Goal: Information Seeking & Learning: Understand process/instructions

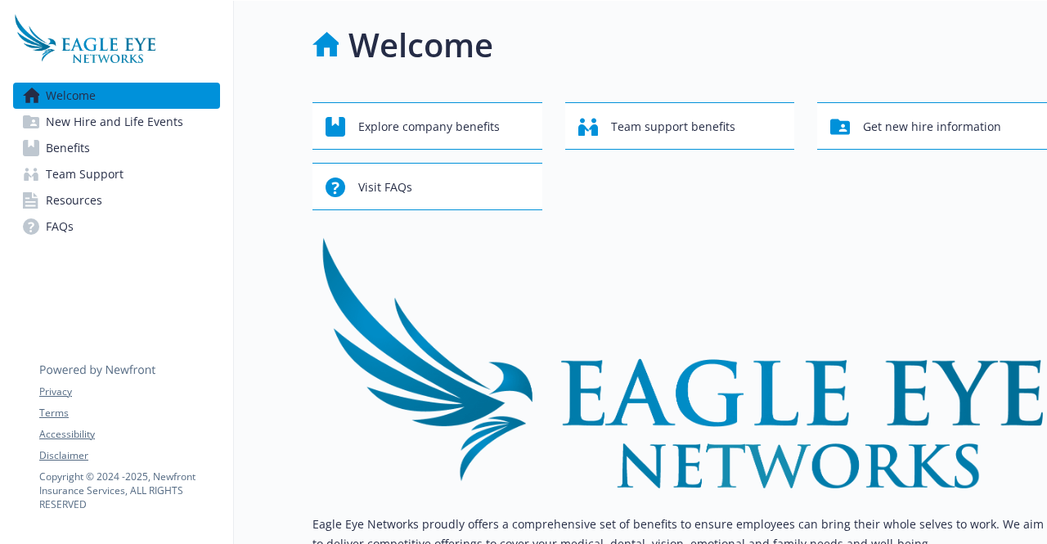
click at [591, 311] on img at bounding box center [680, 362] width 735 height 252
click at [403, 131] on span "Explore company benefits" at bounding box center [429, 126] width 142 height 31
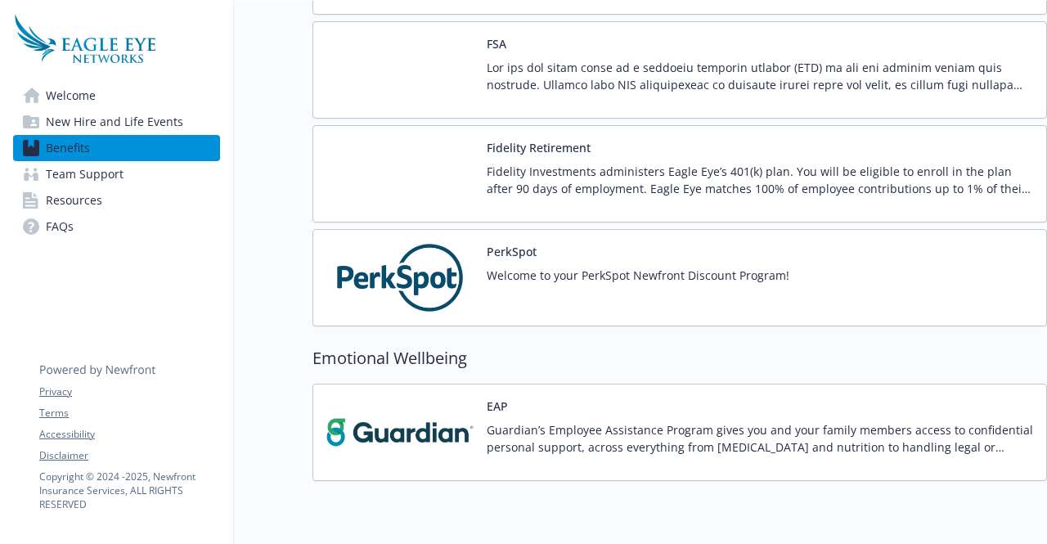
scroll to position [1533, 0]
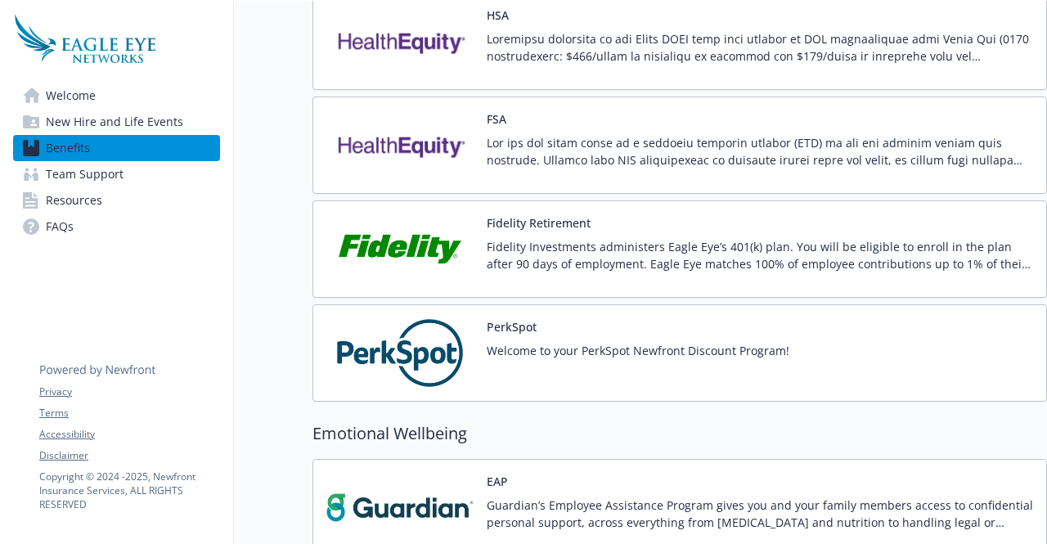
click at [390, 318] on img at bounding box center [400, 353] width 147 height 70
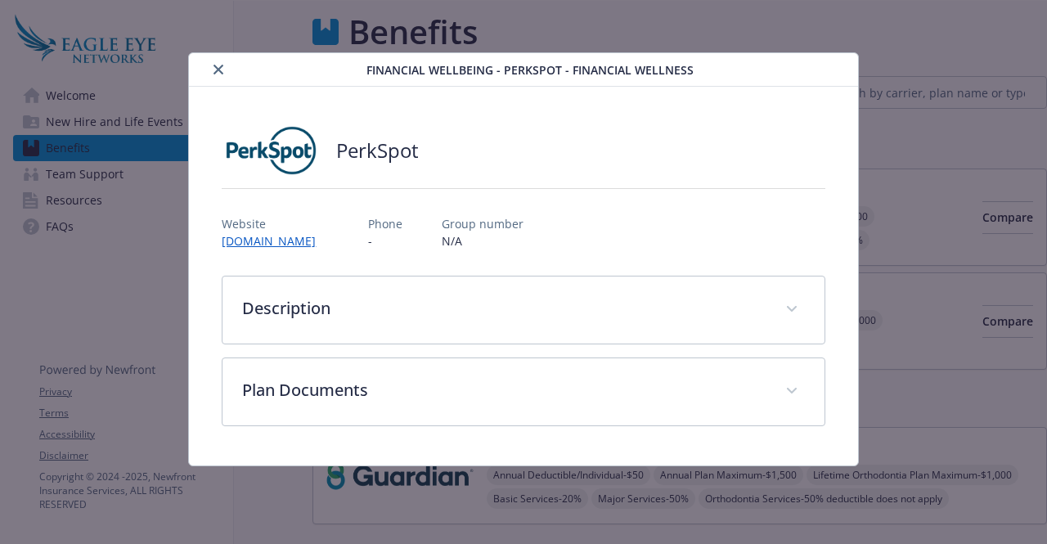
click at [390, 314] on body "Skip to main content Welcome New Hire and Life Events Benefits Team Support Res…" at bounding box center [523, 272] width 1047 height 544
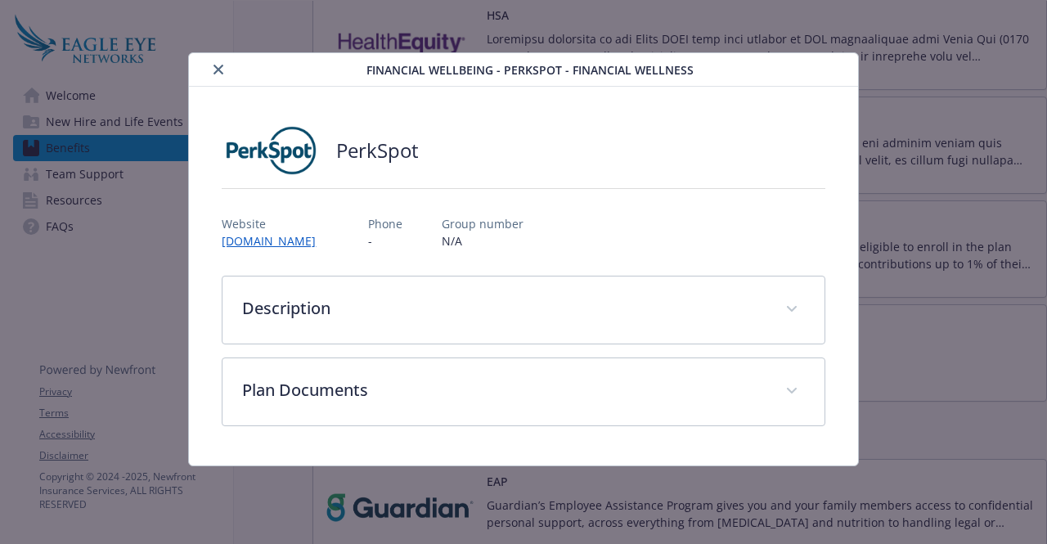
click at [223, 81] on div "Financial Wellbeing - PerkSpot - Financial Wellness" at bounding box center [523, 70] width 669 height 34
click at [216, 70] on icon "close" at bounding box center [219, 70] width 10 height 10
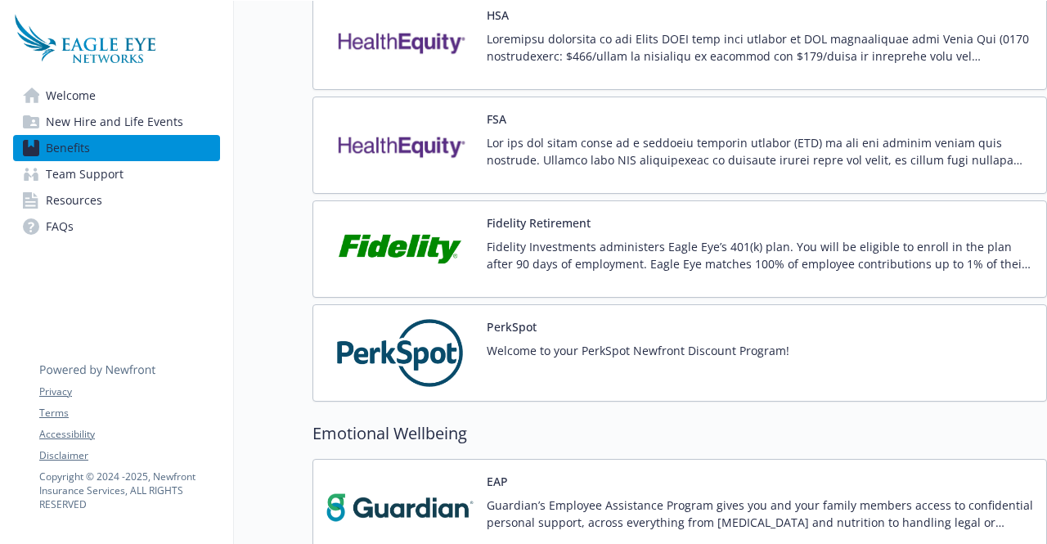
click at [135, 191] on link "Resources" at bounding box center [116, 200] width 207 height 26
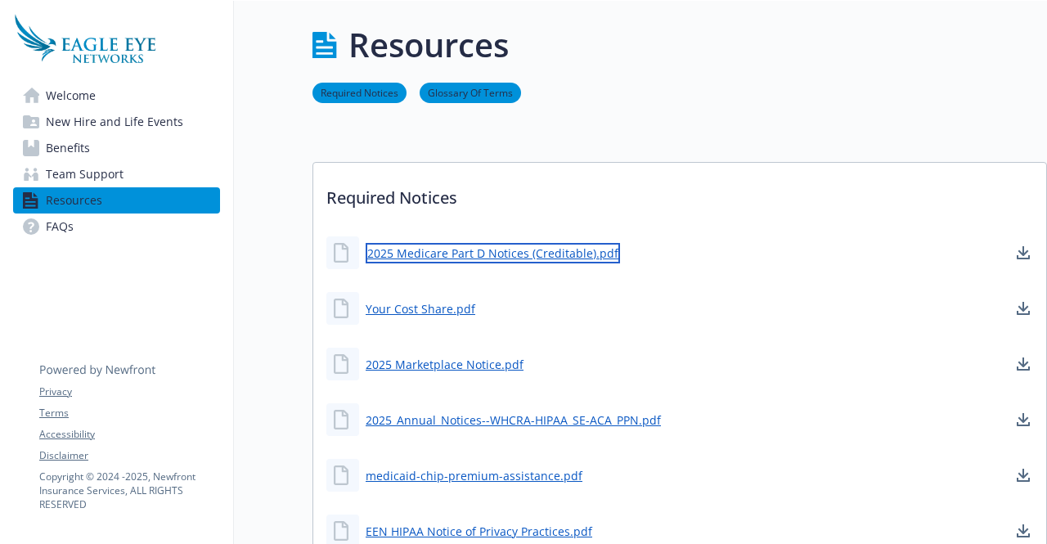
click at [538, 250] on link "2025 Medicare Part D Notices (Creditable).pdf" at bounding box center [493, 253] width 254 height 20
click at [115, 156] on link "Benefits" at bounding box center [116, 148] width 207 height 26
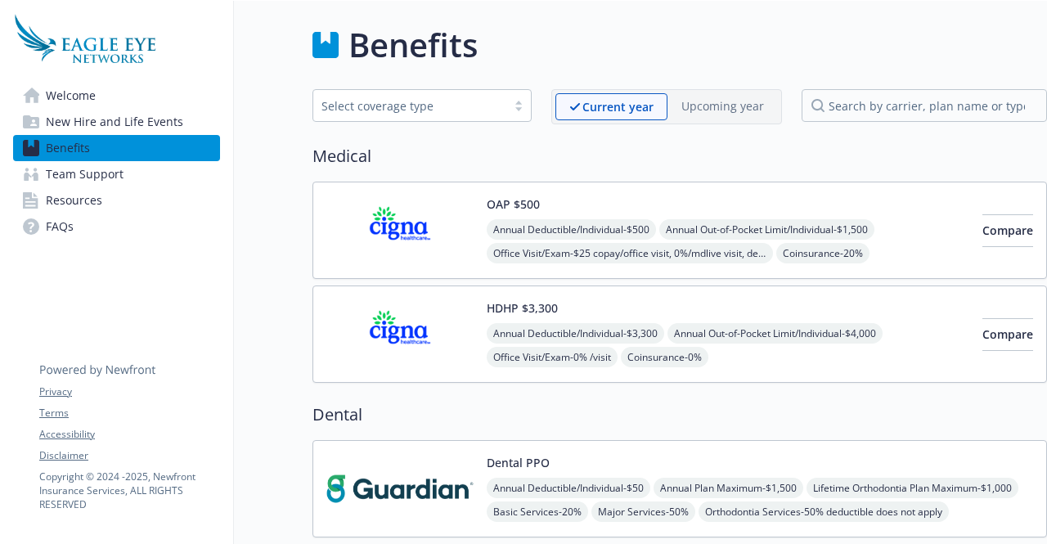
click at [132, 129] on span "New Hire and Life Events" at bounding box center [114, 122] width 137 height 26
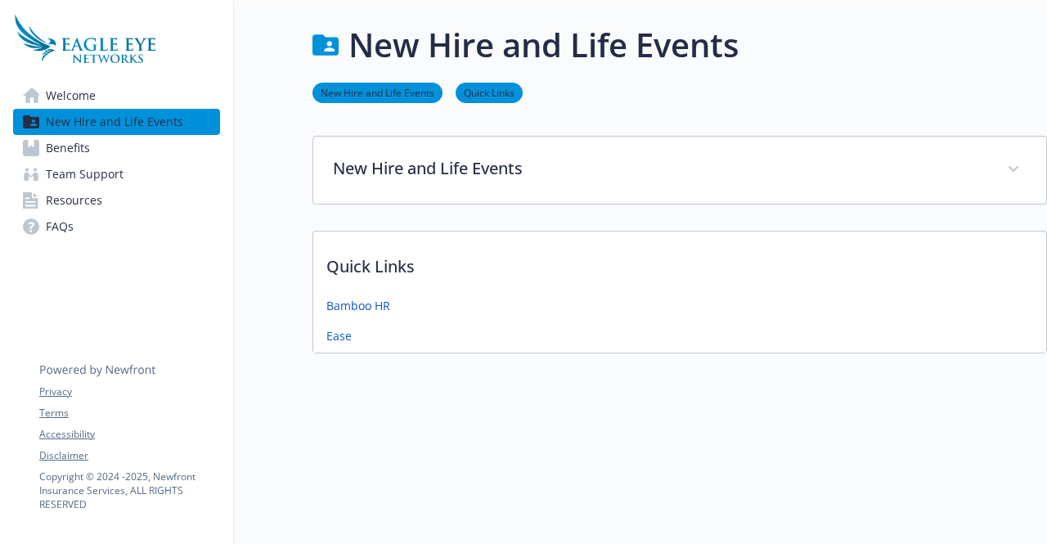
click at [125, 173] on link "Team Support" at bounding box center [116, 174] width 207 height 26
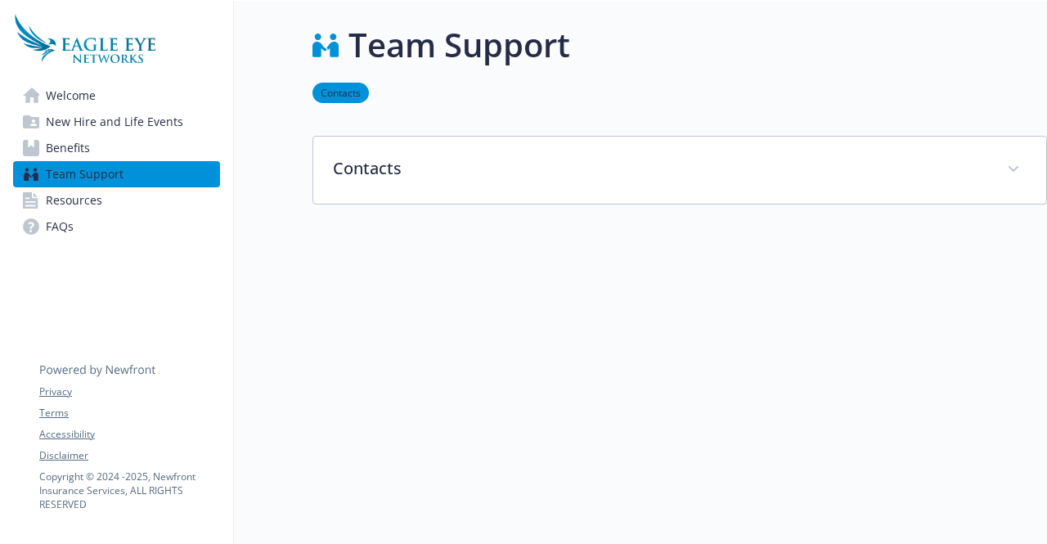
click at [124, 148] on link "Benefits" at bounding box center [116, 148] width 207 height 26
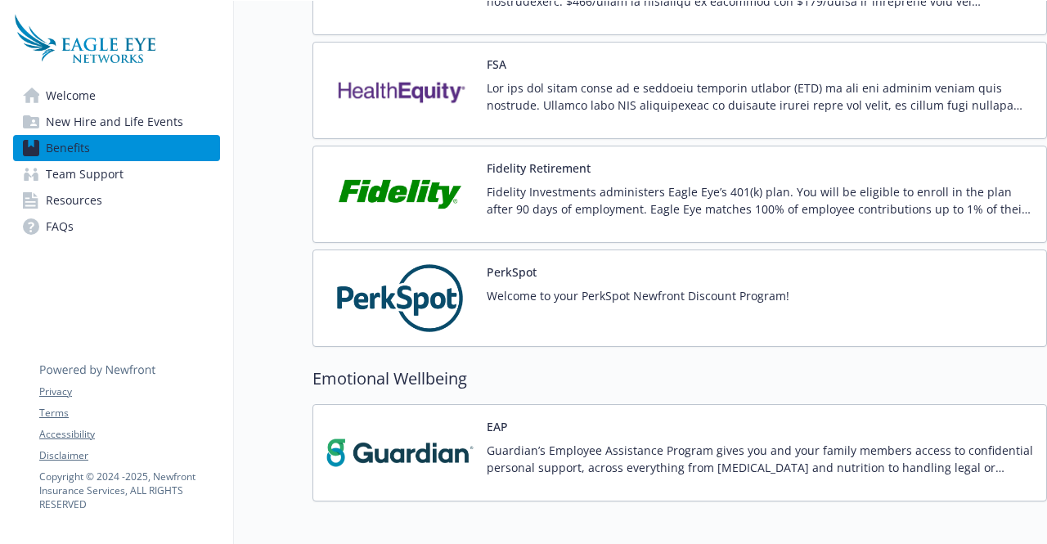
scroll to position [1589, 0]
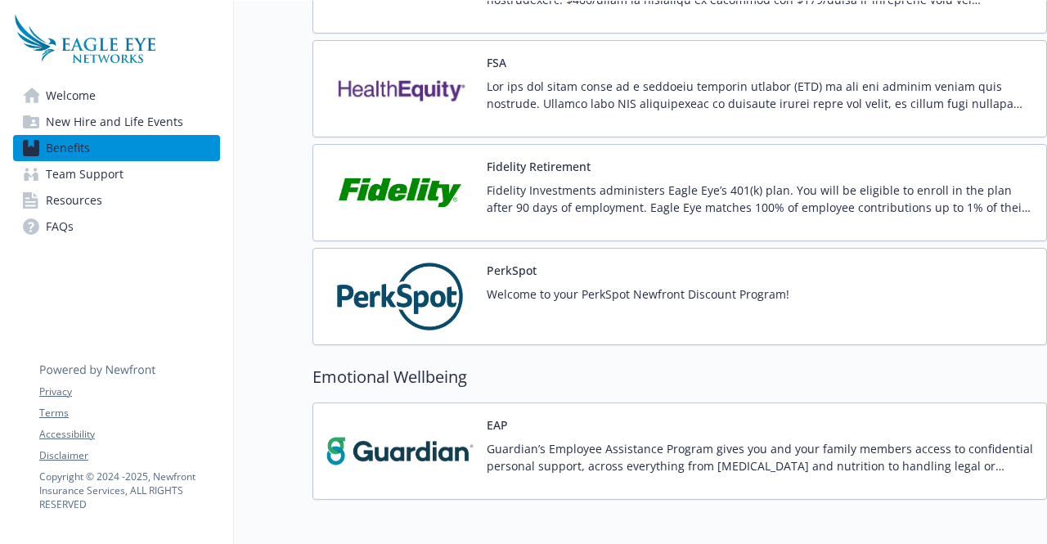
click at [575, 262] on div "PerkSpot Welcome to your PerkSpot Newfront Discount Program!" at bounding box center [638, 297] width 303 height 70
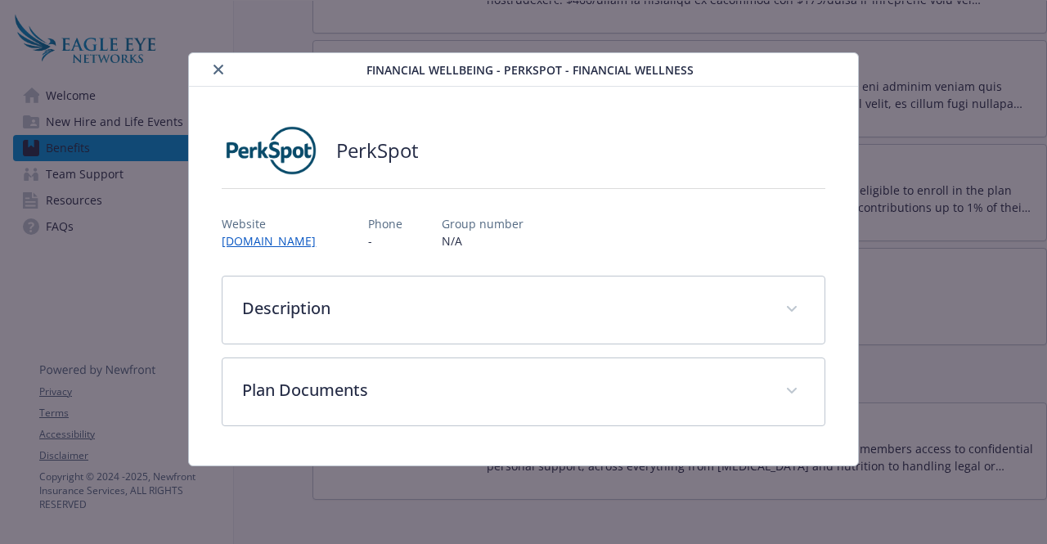
click at [321, 227] on p "Website" at bounding box center [275, 223] width 107 height 17
click at [320, 229] on p "Website" at bounding box center [275, 223] width 107 height 17
click at [317, 243] on link "[DOMAIN_NAME]" at bounding box center [277, 241] width 110 height 19
click at [237, 77] on div "details for plan Financial Wellbeing - PerkSpot - Financial Wellness" at bounding box center [281, 70] width 171 height 20
click at [224, 71] on button "close" at bounding box center [219, 70] width 20 height 20
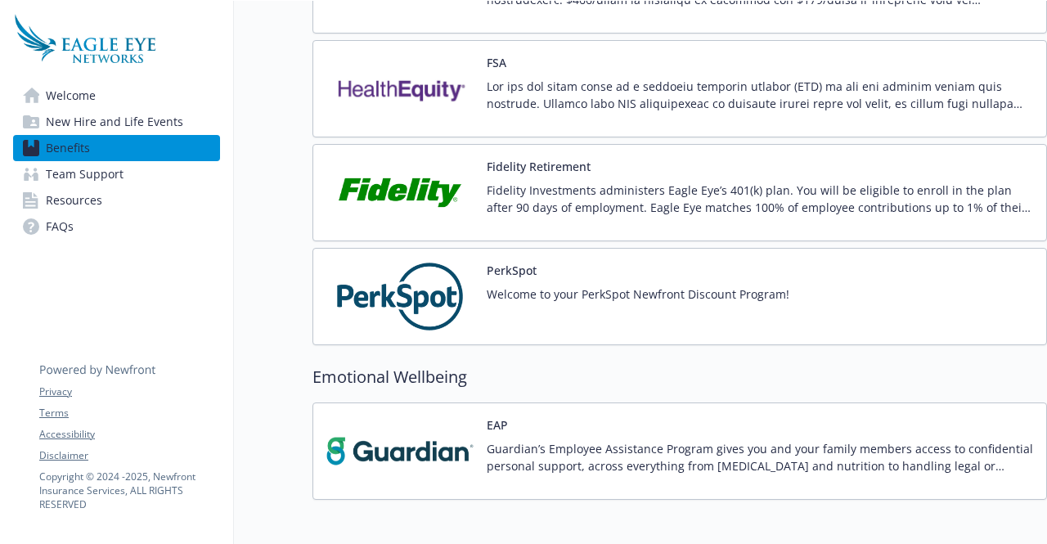
click at [105, 109] on span "New Hire and Life Events" at bounding box center [114, 122] width 137 height 26
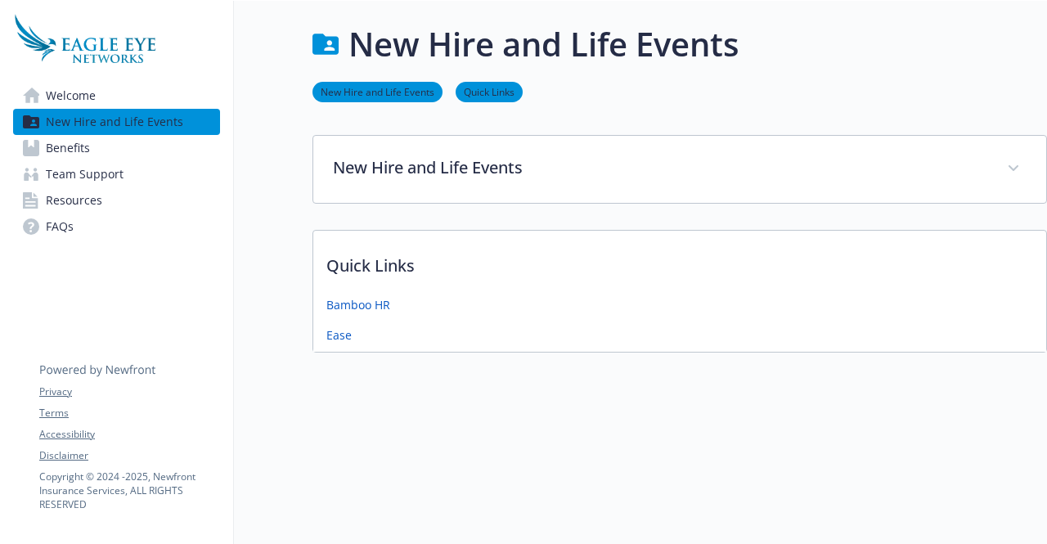
scroll to position [13, 0]
click at [108, 92] on link "Welcome" at bounding box center [116, 96] width 207 height 26
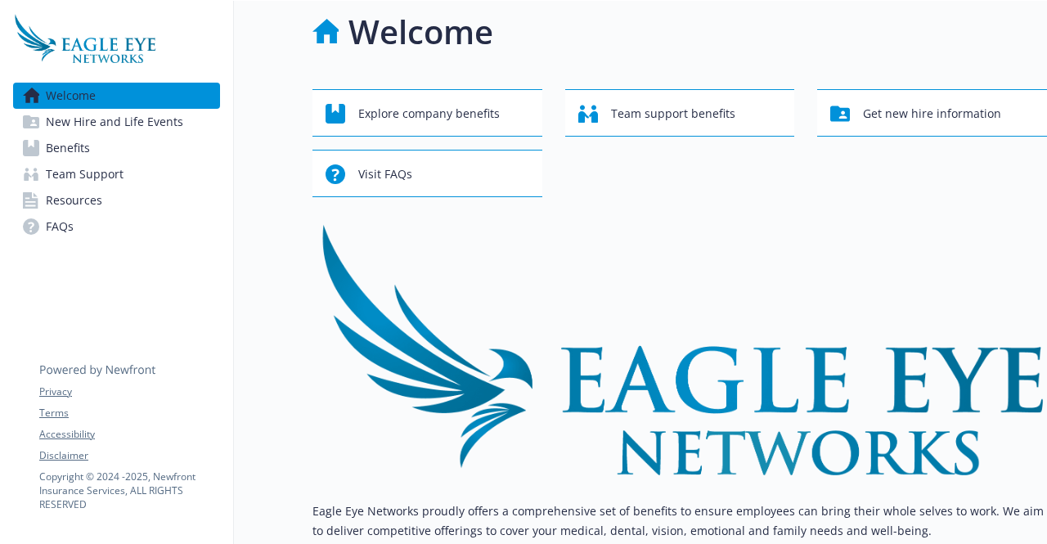
scroll to position [155, 10]
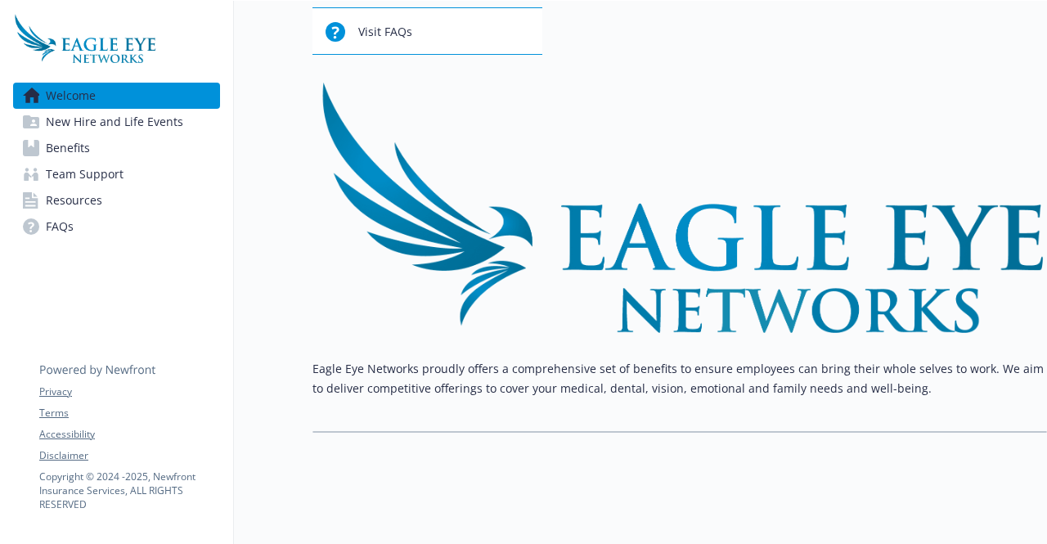
click at [134, 209] on link "Resources" at bounding box center [116, 200] width 207 height 26
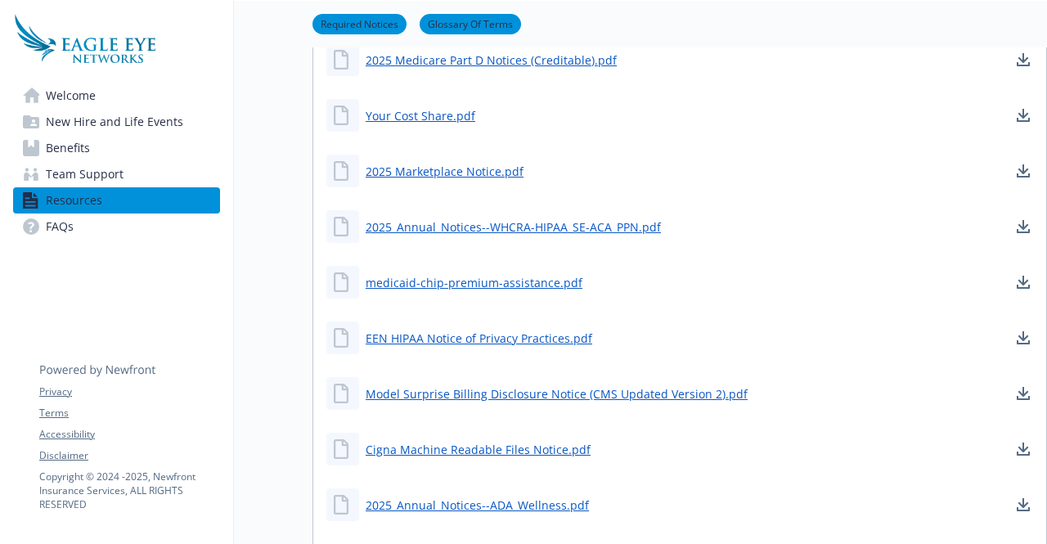
scroll to position [163, 10]
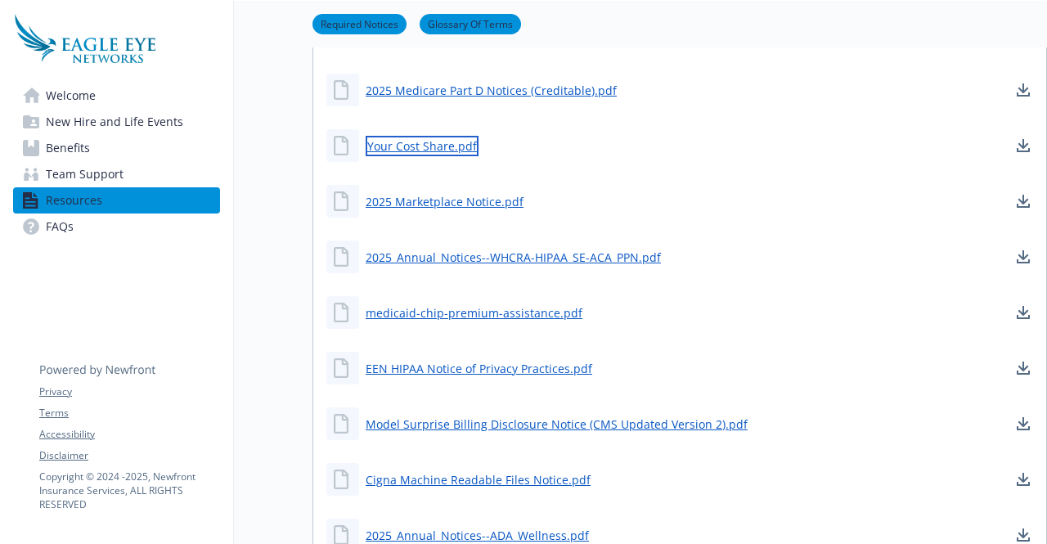
click at [380, 146] on link "Your Cost Share.pdf" at bounding box center [422, 146] width 113 height 20
